Goal: Information Seeking & Learning: Learn about a topic

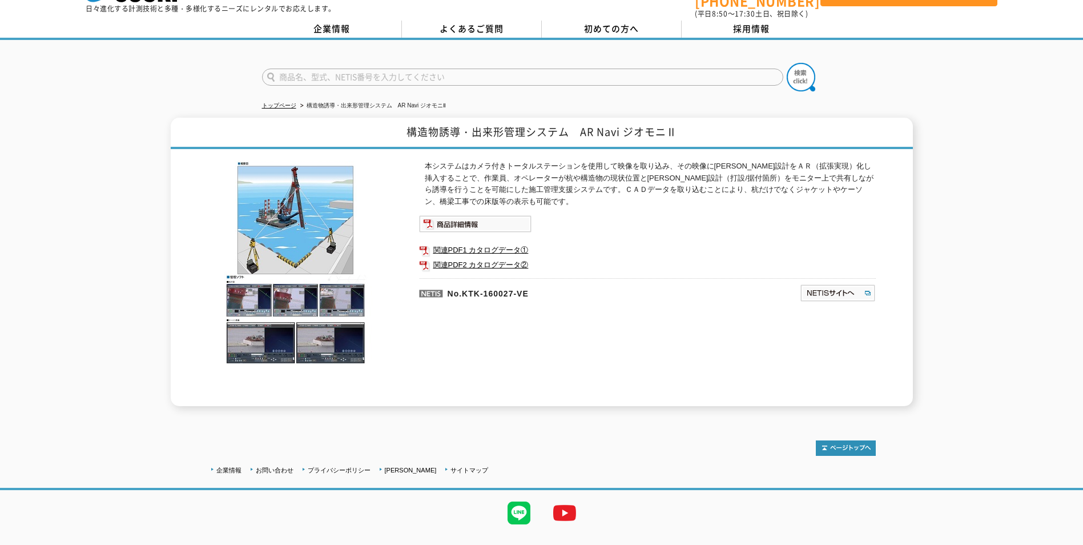
scroll to position [50, 0]
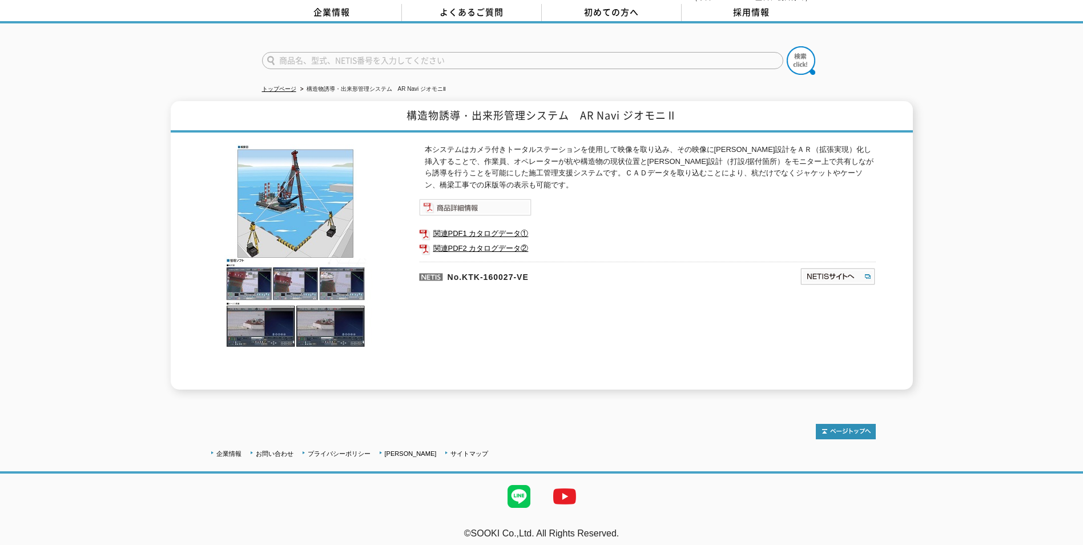
click at [462, 199] on img at bounding box center [475, 207] width 112 height 17
click at [476, 243] on link "関連PDF2 カタログデータ②" at bounding box center [647, 248] width 457 height 15
click at [471, 226] on link "関連PDF1 カタログデータ①" at bounding box center [647, 233] width 457 height 15
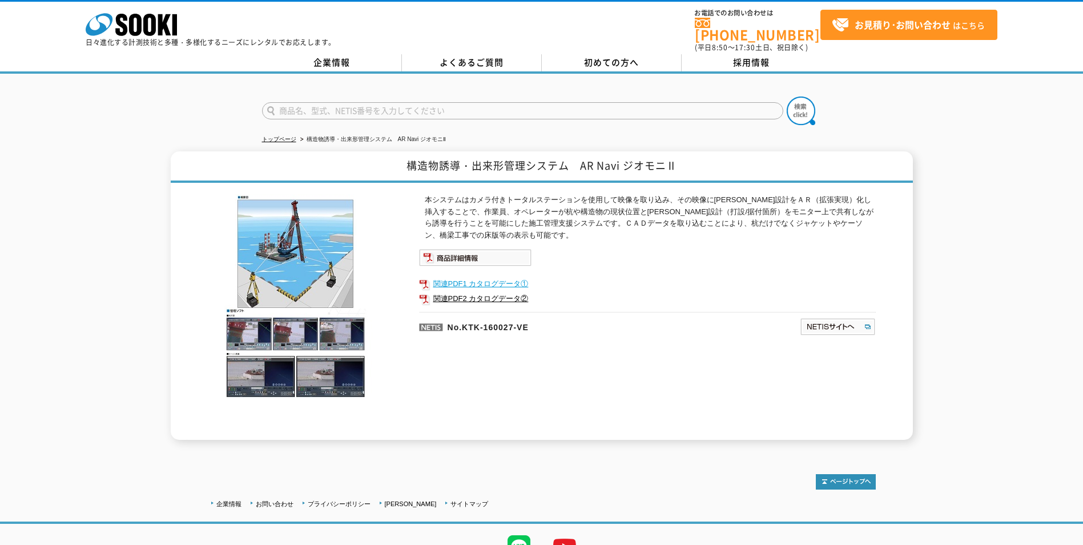
click at [478, 281] on link "関連PDF1 カタログデータ①" at bounding box center [647, 283] width 457 height 15
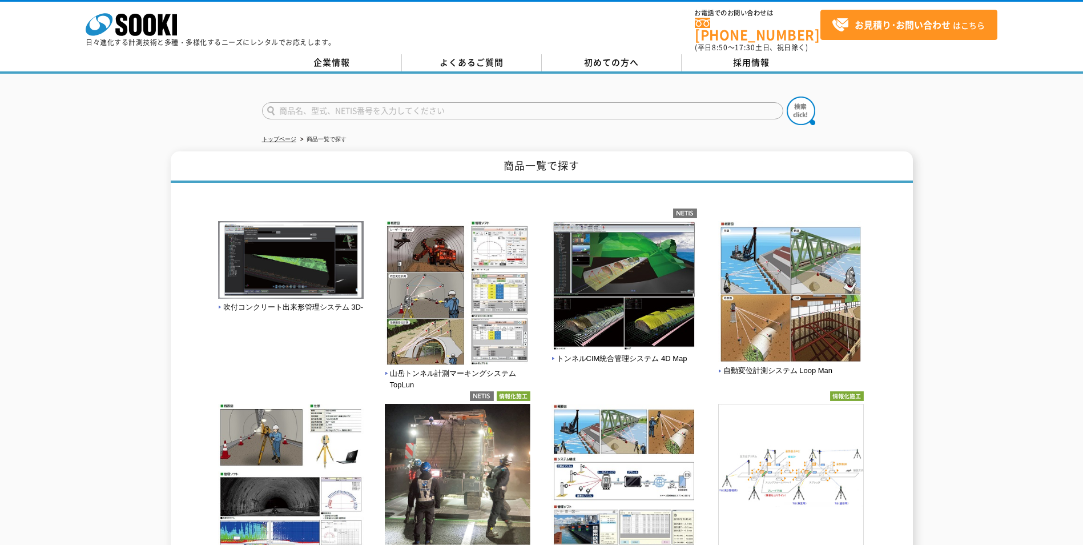
click at [410, 102] on input "text" at bounding box center [522, 110] width 521 height 17
type input "ジオモニ"
click at [803, 104] on img at bounding box center [801, 110] width 29 height 29
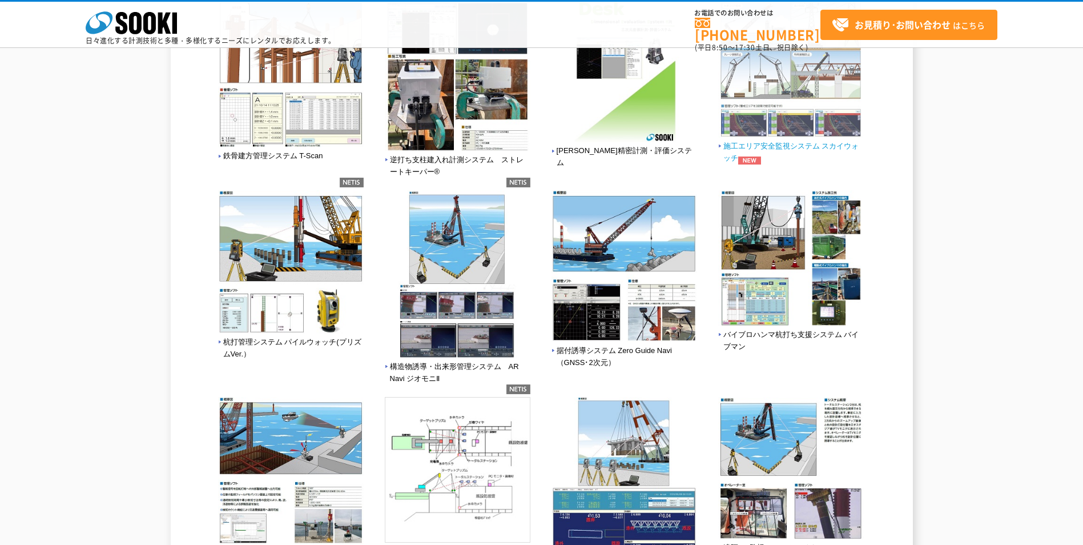
scroll to position [742, 0]
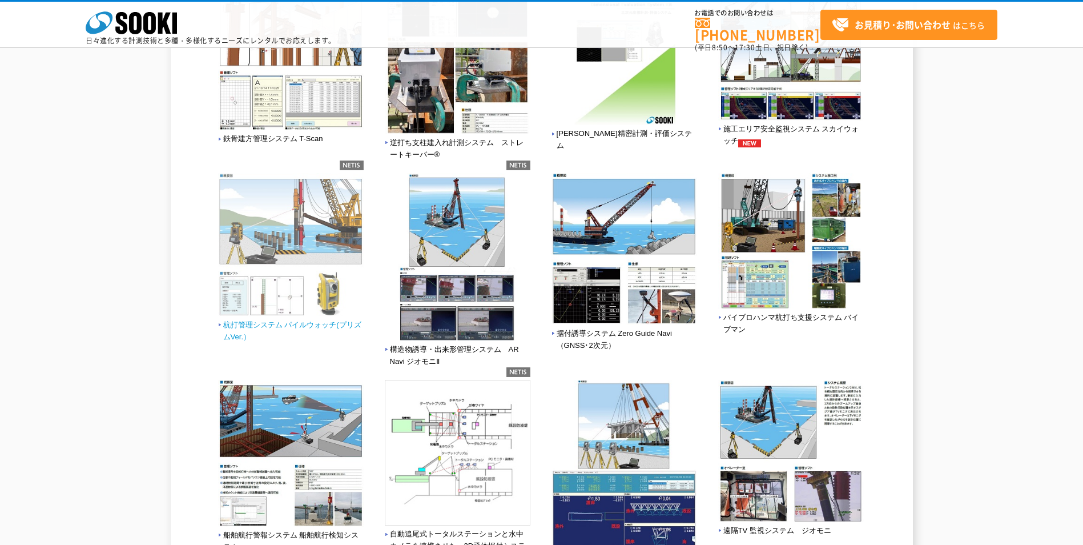
click at [252, 289] on img at bounding box center [291, 246] width 146 height 146
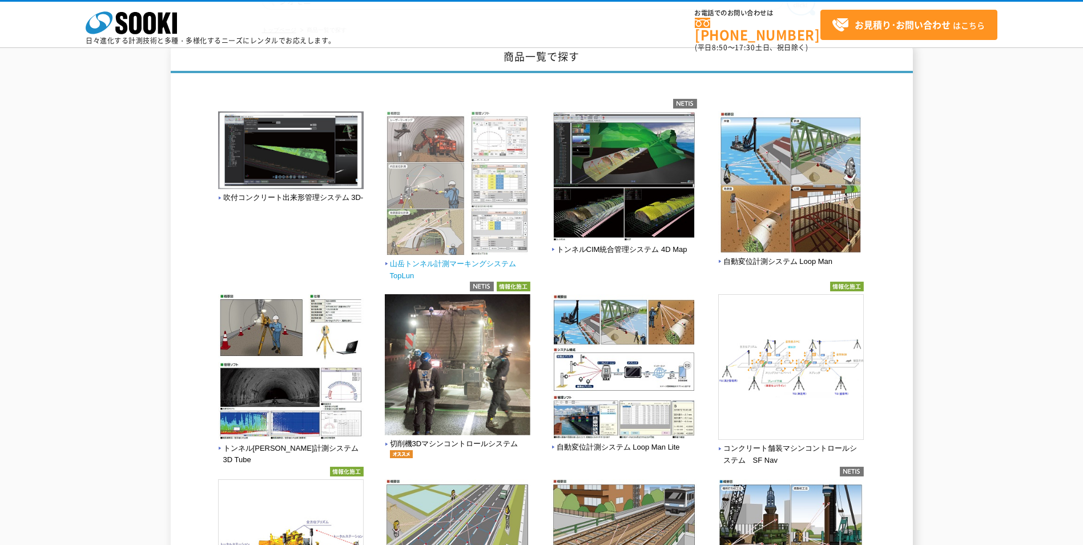
scroll to position [0, 0]
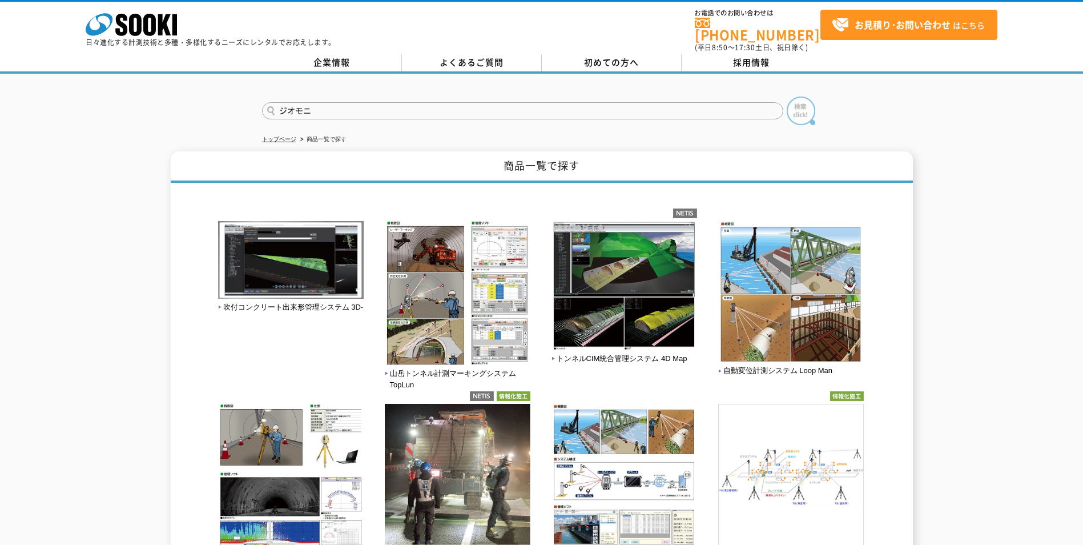
click at [797, 104] on img at bounding box center [801, 110] width 29 height 29
click at [797, 107] on img at bounding box center [801, 110] width 29 height 29
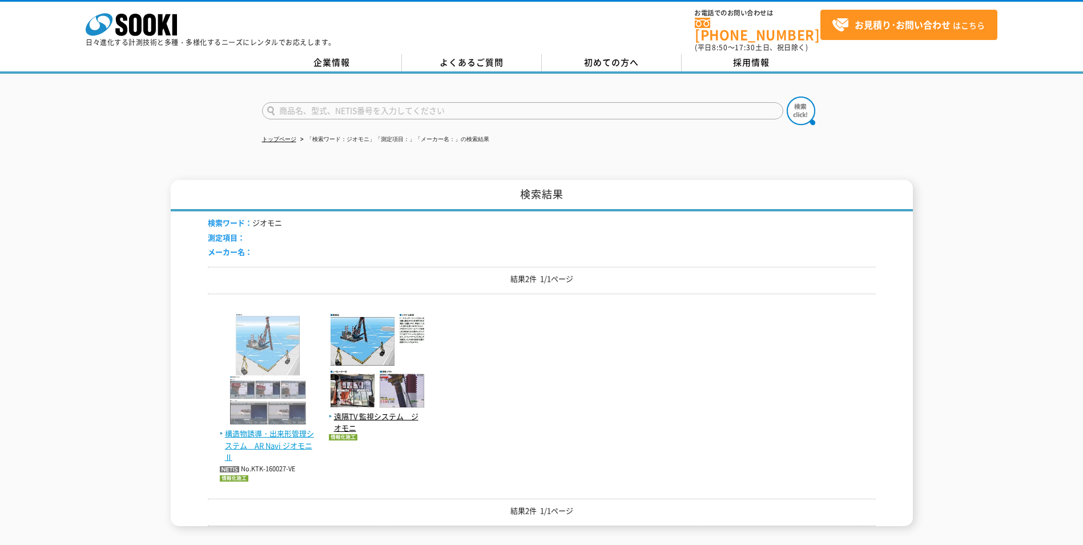
click at [254, 368] on img at bounding box center [268, 370] width 97 height 115
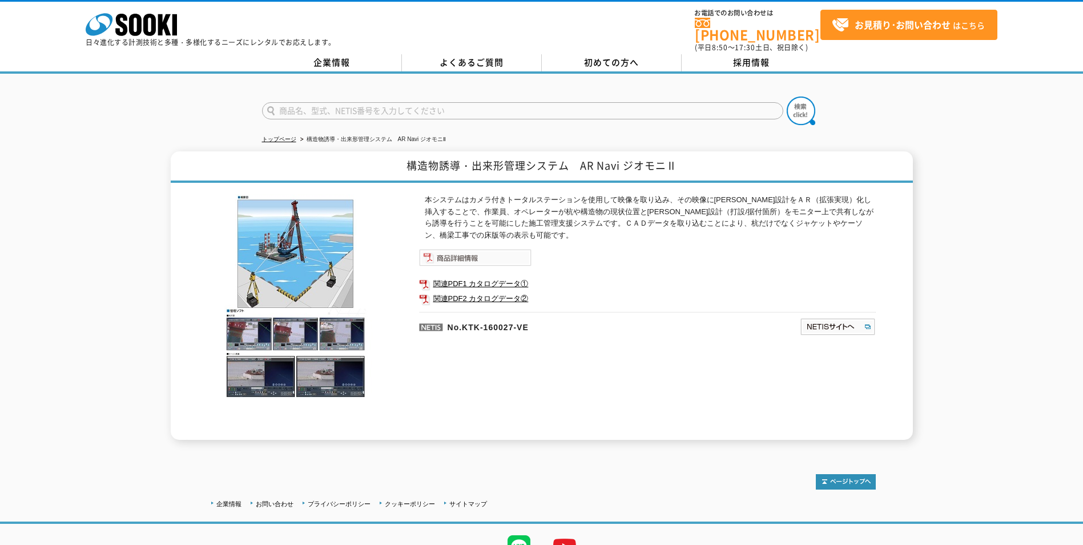
click at [459, 249] on img at bounding box center [475, 257] width 112 height 17
click at [818, 321] on img at bounding box center [838, 326] width 76 height 18
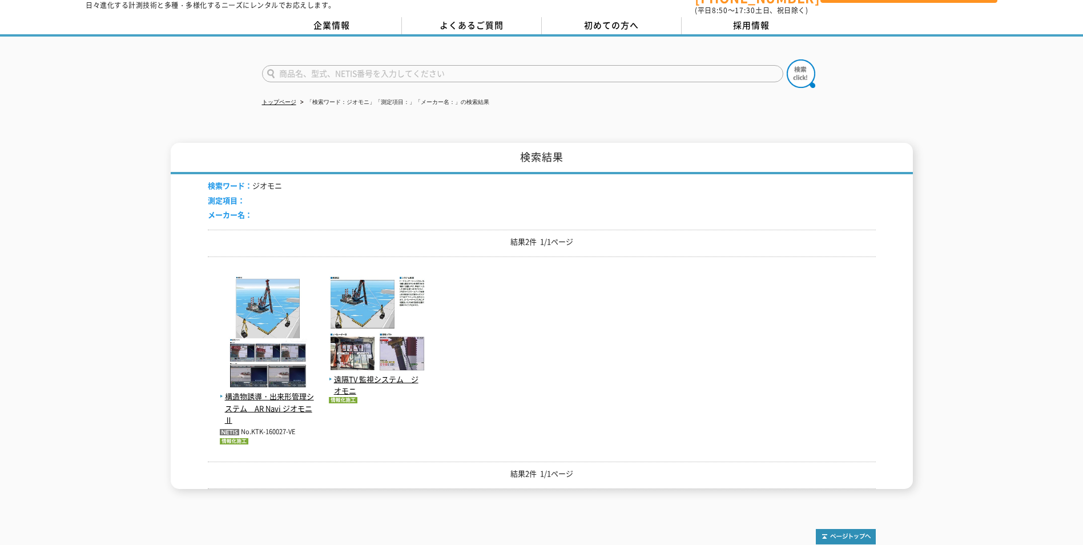
scroll to position [57, 0]
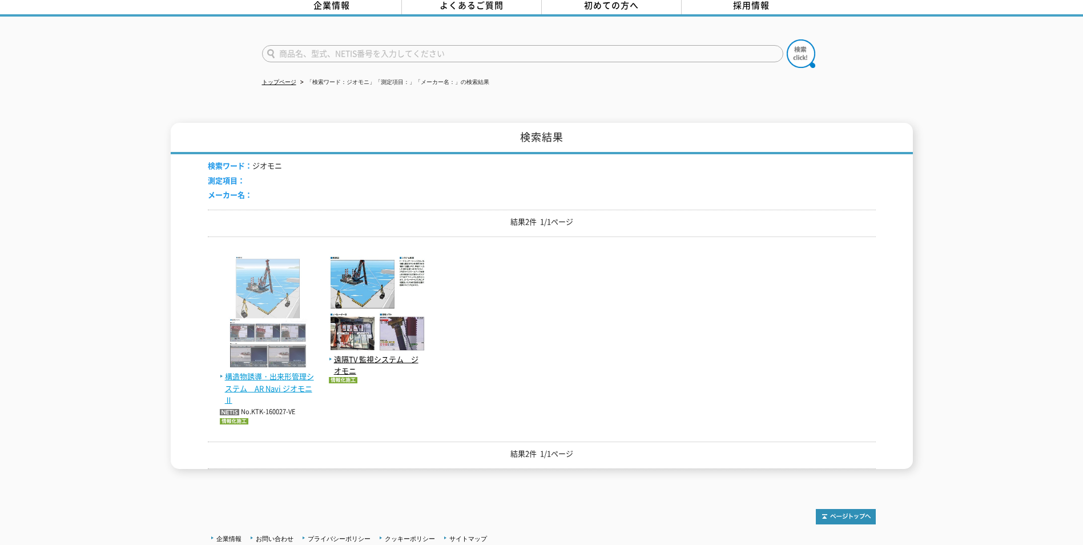
click at [268, 371] on span "構造物誘導・出来形管理システム　AR Navi ジオモニⅡ" at bounding box center [268, 387] width 97 height 35
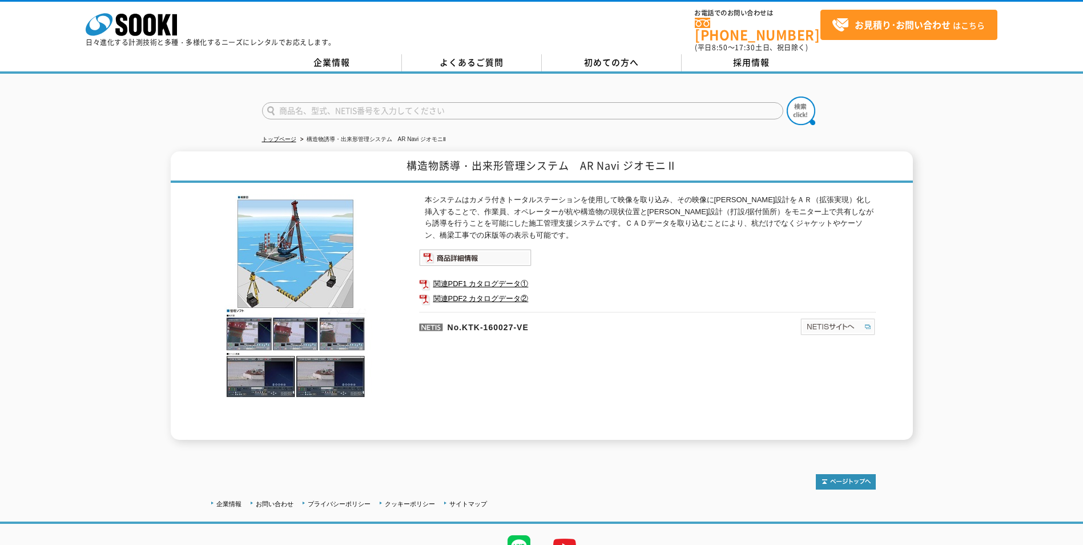
click at [832, 323] on img at bounding box center [838, 326] width 76 height 18
click at [84, 140] on div "トップページ 構造物誘導・出来形管理システム　AR Navi ジオモニⅡ 構造物誘導・出来形管理システム　AR Navi ジオモニⅡ 本システムはカメラ付きト…" at bounding box center [541, 262] width 1083 height 377
